Goal: Communication & Community: Answer question/provide support

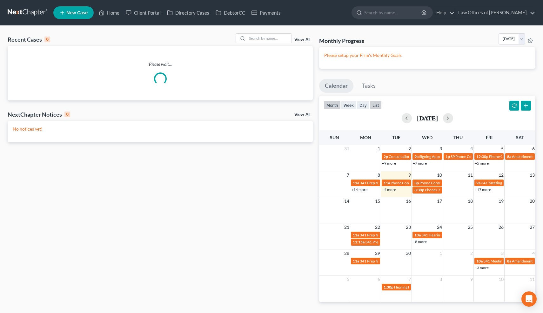
click at [377, 104] on button "list" at bounding box center [376, 105] width 12 height 9
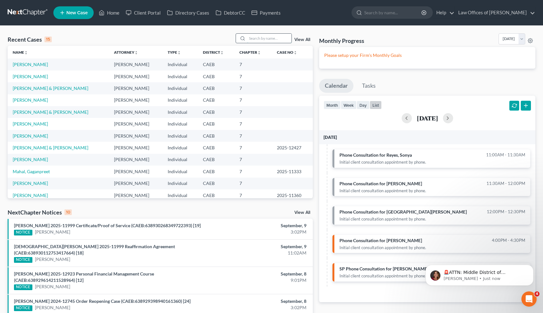
click at [262, 40] on input "search" at bounding box center [269, 38] width 44 height 9
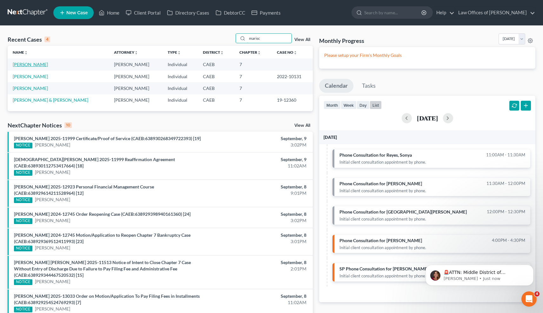
type input "marisc"
click at [39, 65] on link "[PERSON_NAME]" at bounding box center [30, 64] width 35 height 5
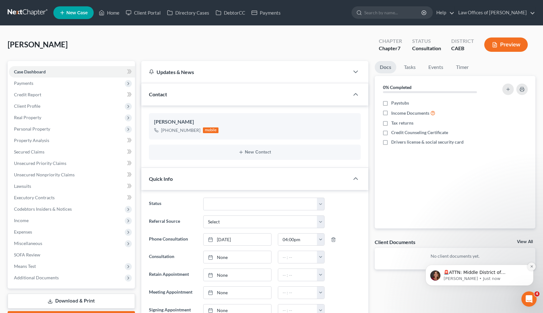
click at [533, 265] on icon "Dismiss notification" at bounding box center [531, 266] width 3 height 3
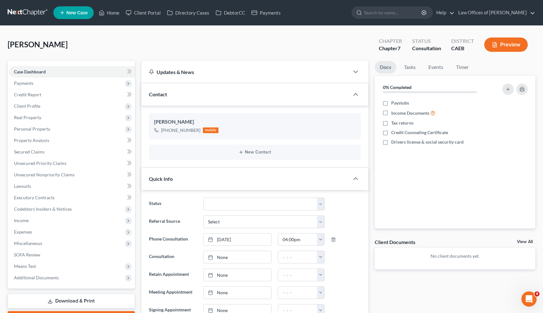
click at [370, 198] on div "Updates & News × Electronic Filing Available! Cases in the Eastern District of …" at bounding box center [255, 278] width 234 height 434
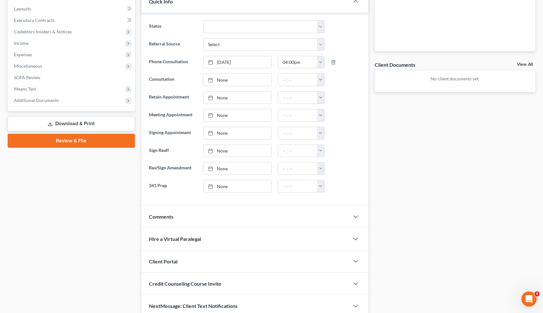
scroll to position [183, 0]
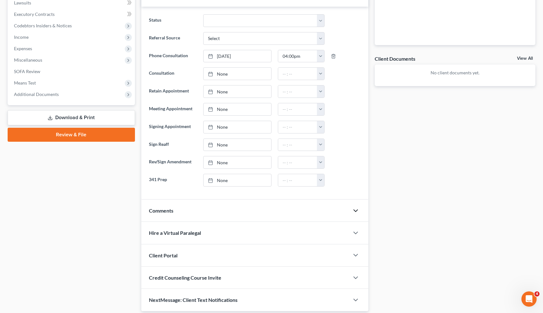
click at [355, 211] on icon "button" at bounding box center [356, 211] width 8 height 8
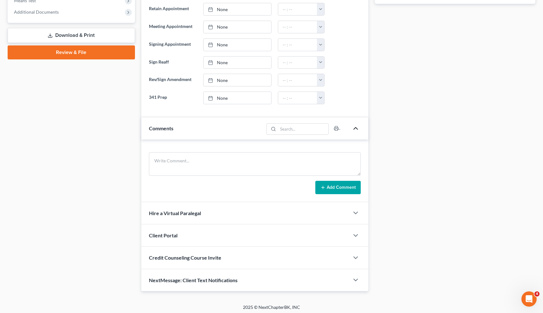
scroll to position [268, 0]
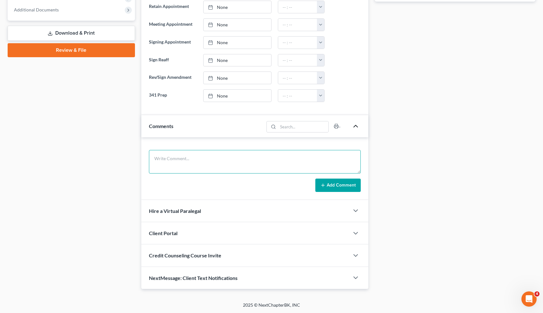
click at [211, 162] on textarea at bounding box center [255, 162] width 212 height 24
paste textarea "10-18899"
paste textarea "[DATE]"
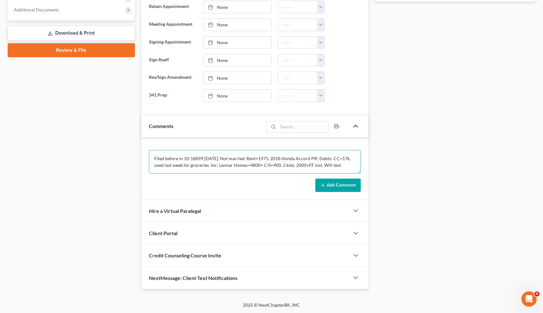
scroll to position [1, 0]
type textarea "Filed before in 10-18899 [DATE]. Not married. Rent=1975. 2018 Honda Accord PIF.…"
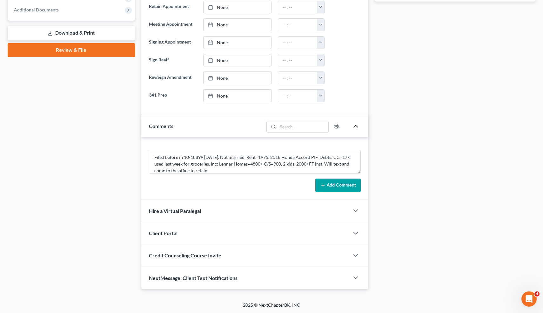
click at [348, 182] on button "Add Comment" at bounding box center [338, 185] width 45 height 13
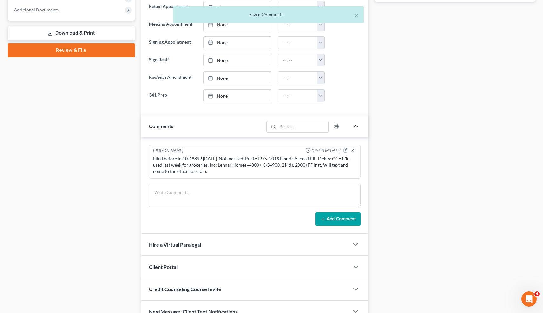
scroll to position [302, 0]
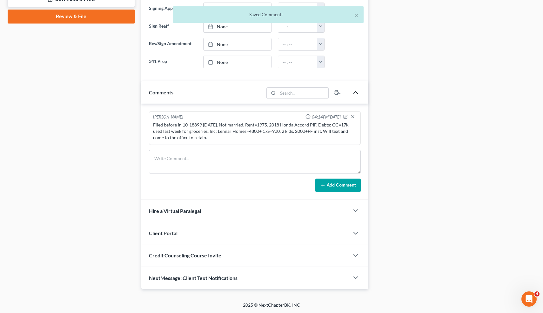
click at [286, 276] on div "NextMessage: Client Text Notifications" at bounding box center [245, 278] width 208 height 22
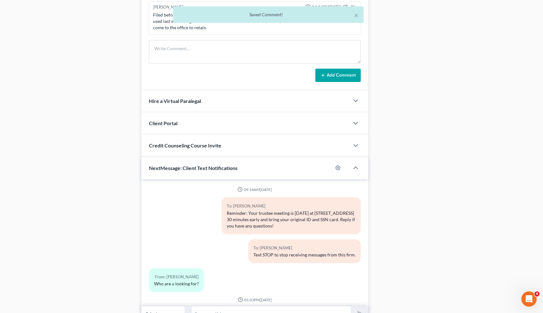
scroll to position [441, 0]
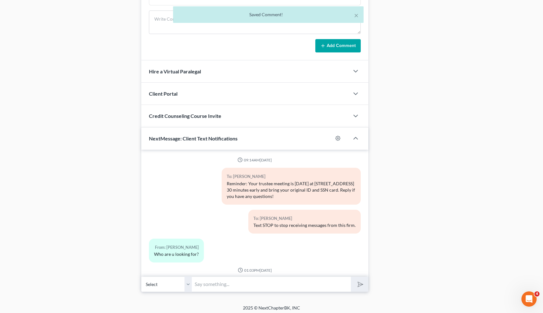
click at [241, 286] on input "text" at bounding box center [271, 284] width 159 height 16
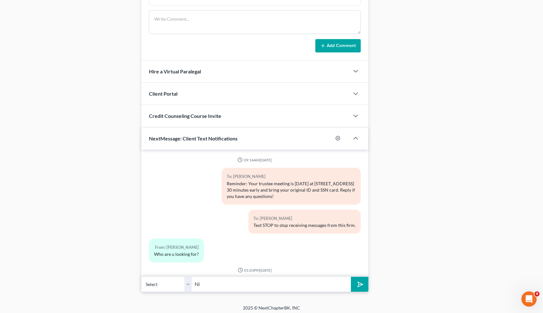
type input "Nice talking to you! Like I said, just reply here if you have any questions or …"
click at [351, 277] on button "submit" at bounding box center [359, 284] width 17 height 15
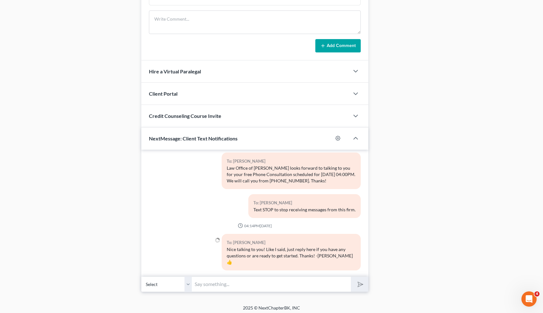
click at [210, 285] on input "text" at bounding box center [271, 284] width 159 height 16
type input "Also, our address is [STREET_ADDRESS], on the corner of 14th and L, and the ent…"
click at [358, 282] on polygon "submit" at bounding box center [360, 285] width 8 height 8
